Goal: Task Accomplishment & Management: Manage account settings

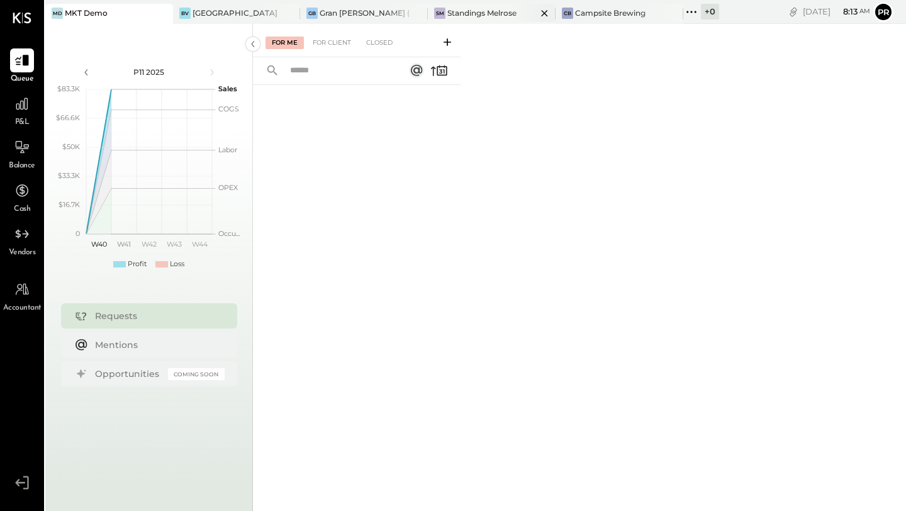
click at [477, 19] on div "SM Standings Melrose" at bounding box center [492, 14] width 128 height 20
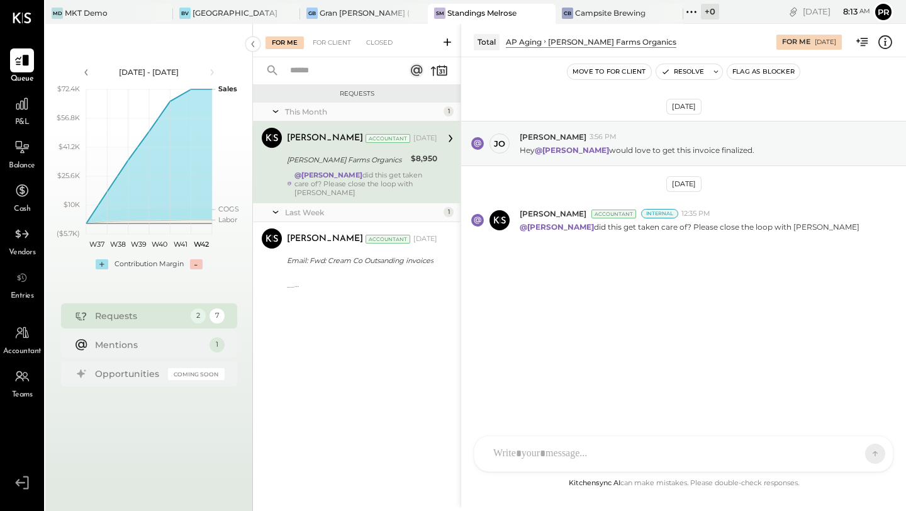
click at [379, 170] on div "@[PERSON_NAME] did this get taken care of? Please close the loop with [PERSON_N…" at bounding box center [365, 183] width 143 height 26
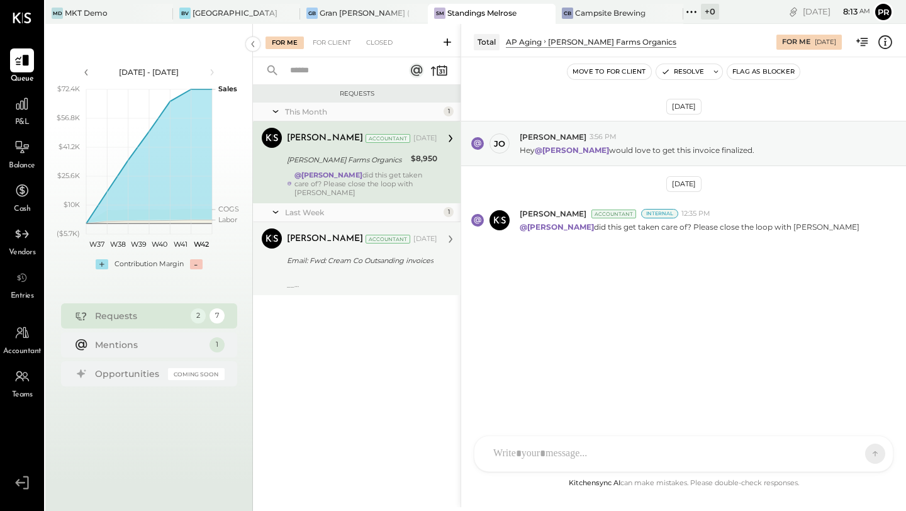
click at [386, 261] on div "[PERSON_NAME] Accountant [DATE] Email: Fwd: Cream Co Outsanding invoices __ [PE…" at bounding box center [362, 258] width 150 height 60
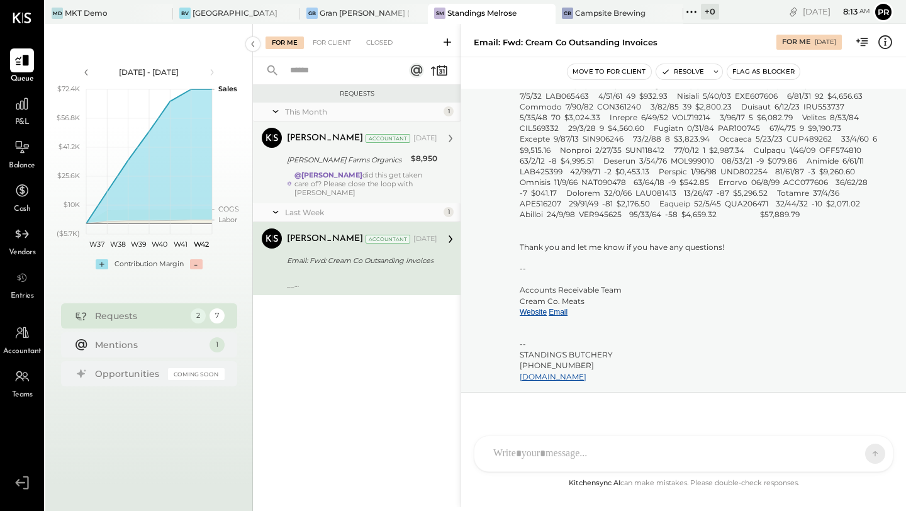
click at [378, 174] on div "@[PERSON_NAME] did this get taken care of? Please close the loop with [PERSON_N…" at bounding box center [365, 183] width 143 height 26
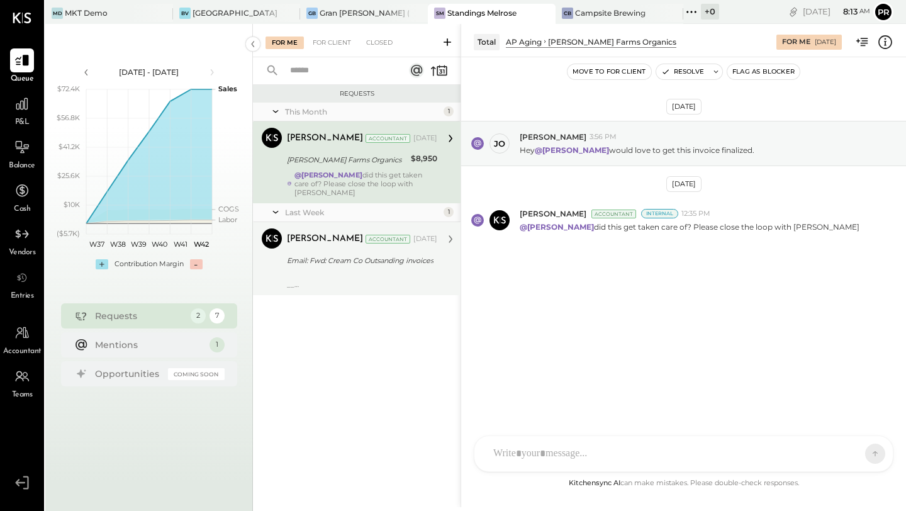
click at [386, 254] on div "Email: Fwd: Cream Co Outsanding invoices" at bounding box center [360, 260] width 147 height 13
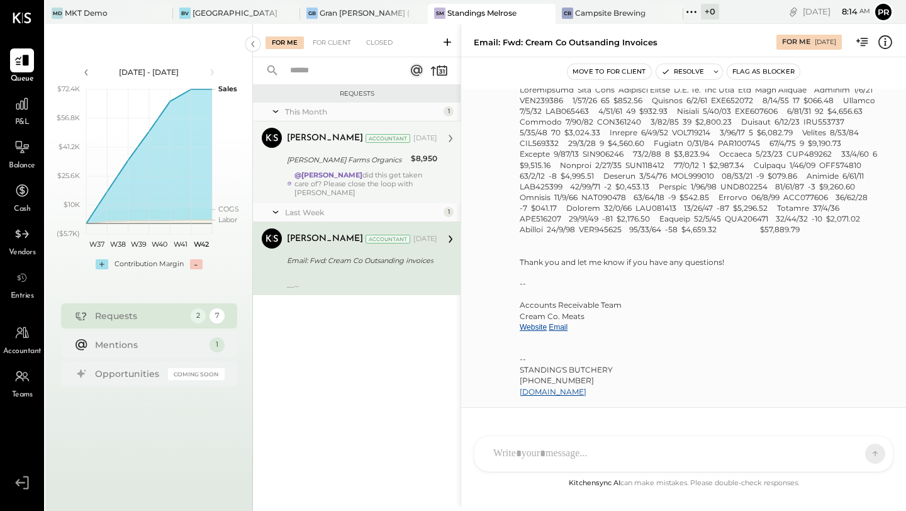
scroll to position [421, 0]
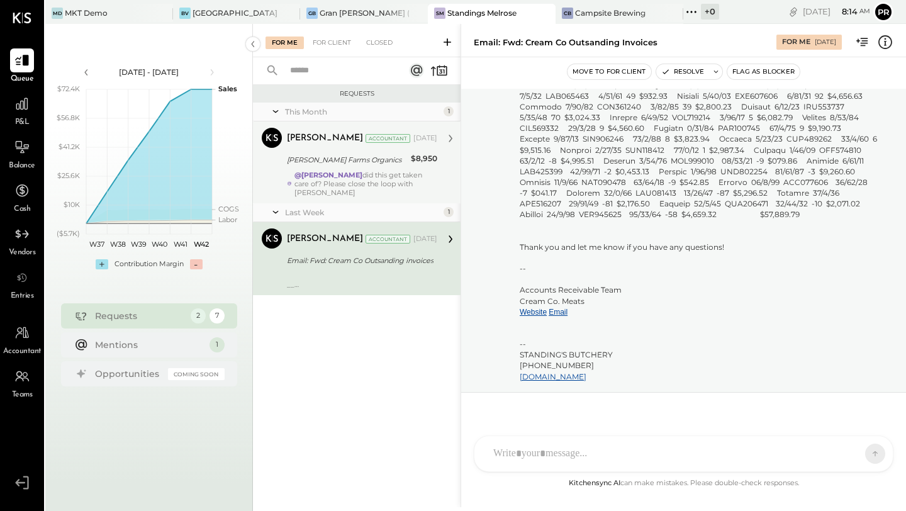
click at [369, 158] on div "[PERSON_NAME] Farms Organics" at bounding box center [347, 159] width 120 height 13
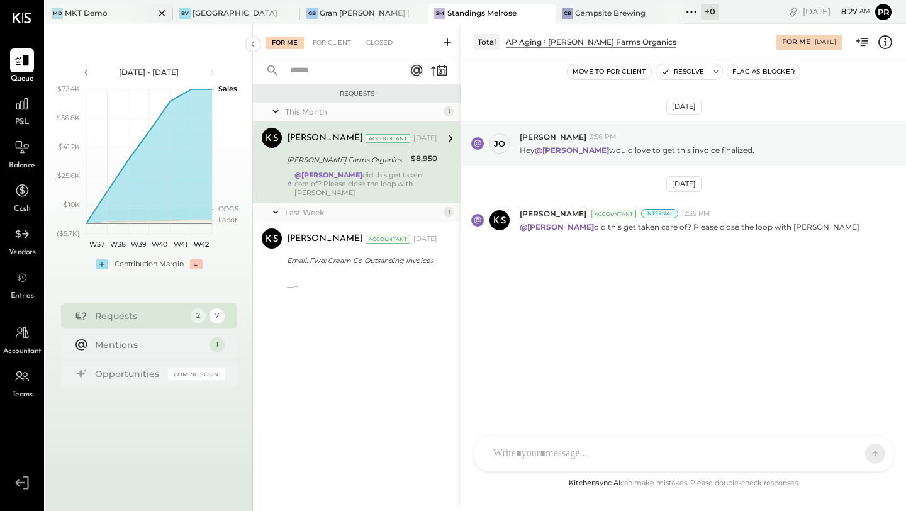
click at [157, 13] on icon at bounding box center [162, 13] width 16 height 15
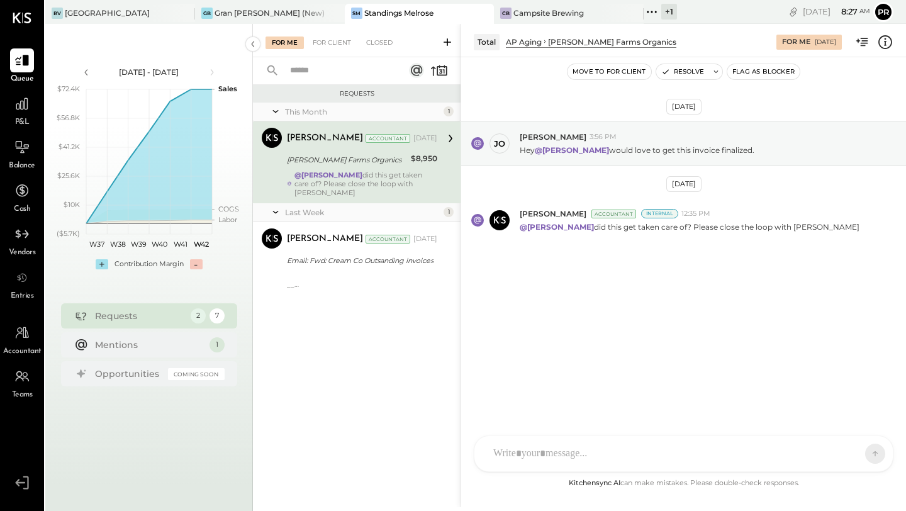
click at [661, 13] on div "+ 1" at bounding box center [669, 12] width 16 height 16
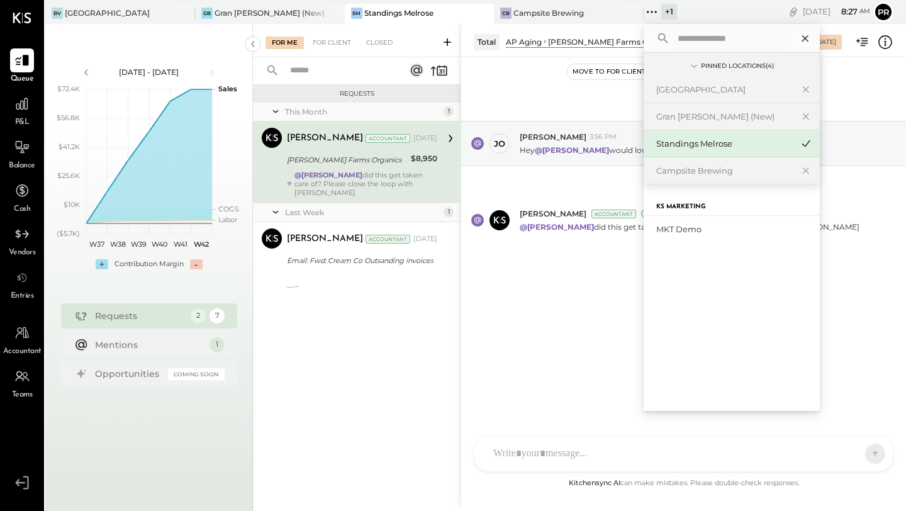
click at [797, 37] on icon at bounding box center [805, 38] width 16 height 16
